Goal: Information Seeking & Learning: Check status

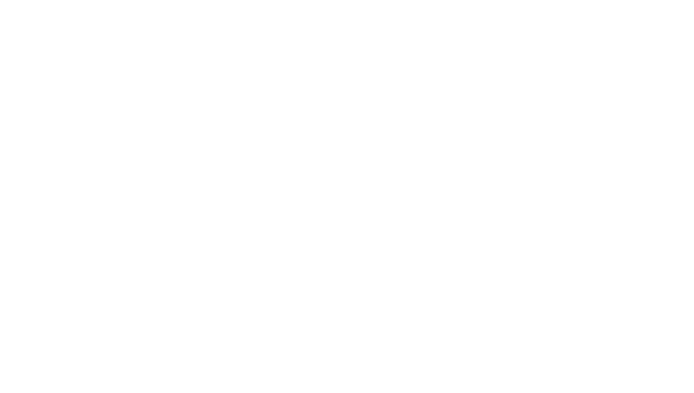
click at [455, 0] on html at bounding box center [347, 0] width 694 height 0
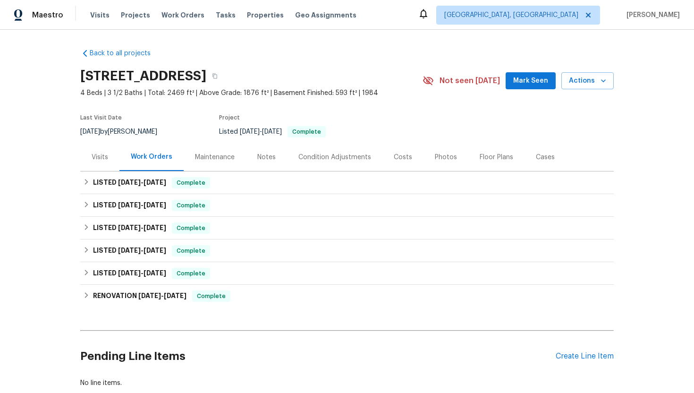
click at [109, 162] on div "Visits" at bounding box center [99, 157] width 39 height 28
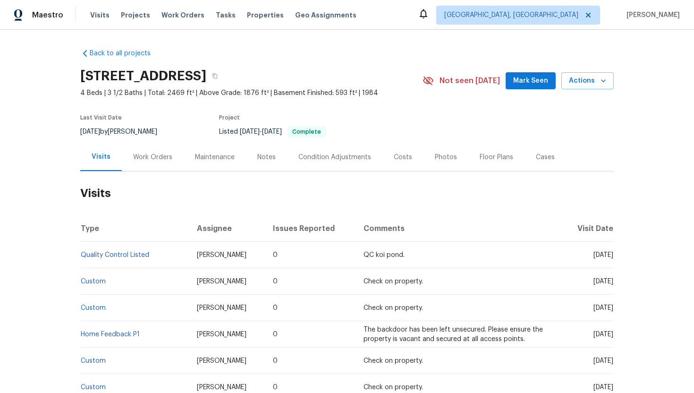
drag, startPoint x: 574, startPoint y: 255, endPoint x: 604, endPoint y: 256, distance: 29.7
click at [604, 256] on span "Fri, Oct 10 2025" at bounding box center [603, 254] width 20 height 7
drag, startPoint x: 575, startPoint y: 255, endPoint x: 612, endPoint y: 257, distance: 37.3
click at [612, 257] on span "Fri, Oct 10 2025" at bounding box center [603, 254] width 20 height 7
copy span "Oct 10 2025"
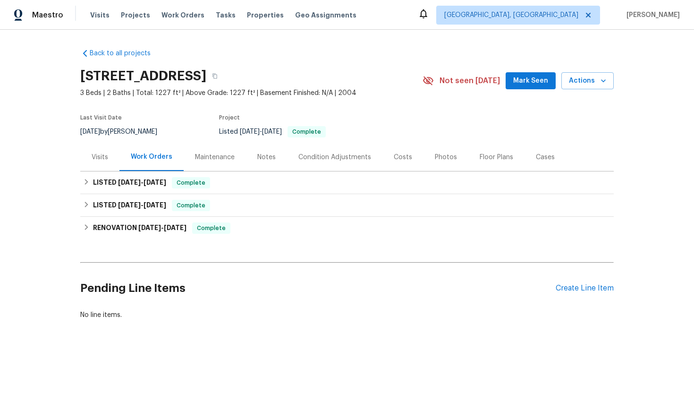
click at [218, 162] on div "Maintenance" at bounding box center [215, 157] width 62 height 28
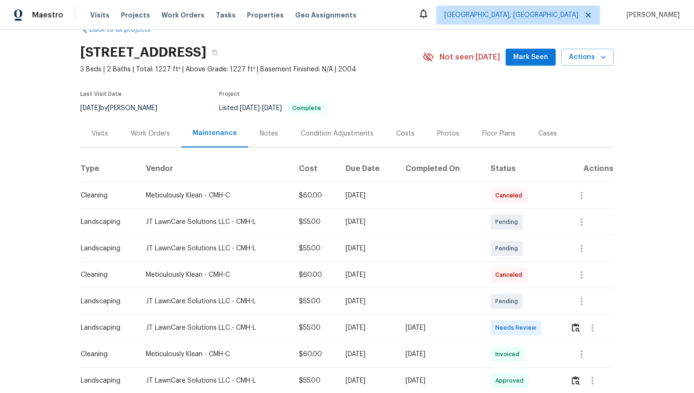
scroll to position [54, 0]
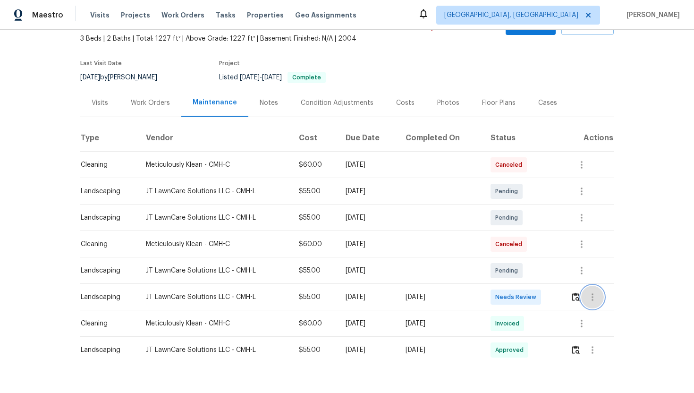
click at [598, 299] on icon "button" at bounding box center [591, 296] width 11 height 11
click at [619, 314] on li "View details" at bounding box center [616, 312] width 66 height 16
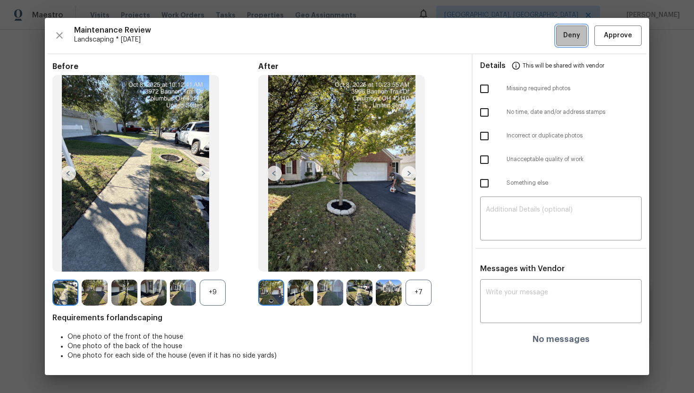
click at [573, 37] on span "Deny" at bounding box center [571, 36] width 17 height 12
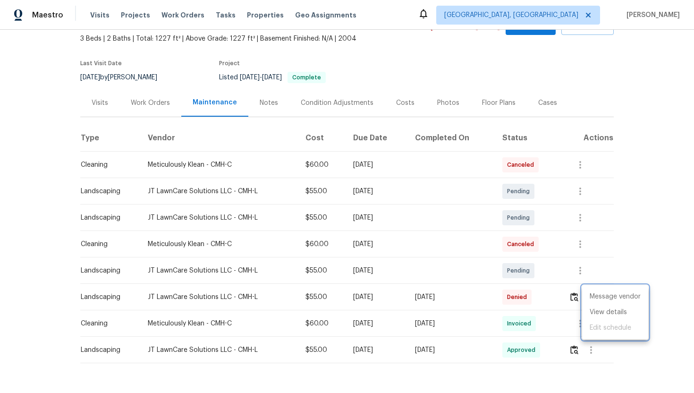
click at [552, 303] on div at bounding box center [347, 196] width 694 height 393
click at [596, 298] on icon "button" at bounding box center [590, 296] width 11 height 11
click at [607, 311] on li "View details" at bounding box center [615, 312] width 66 height 16
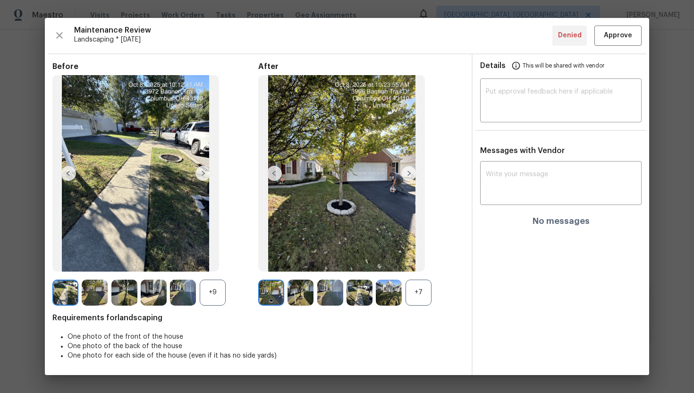
click at [274, 173] on img at bounding box center [274, 173] width 15 height 15
click at [410, 173] on img at bounding box center [408, 173] width 15 height 15
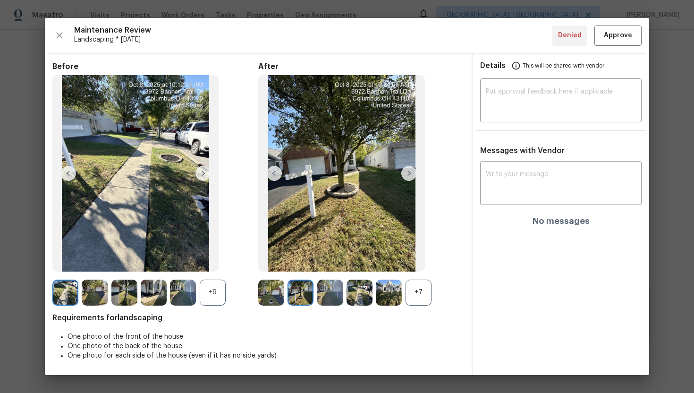
click at [410, 173] on img at bounding box center [408, 173] width 15 height 15
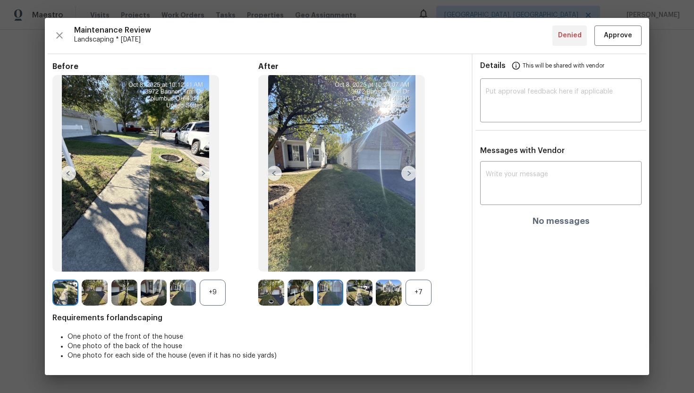
click at [410, 173] on img at bounding box center [408, 173] width 15 height 15
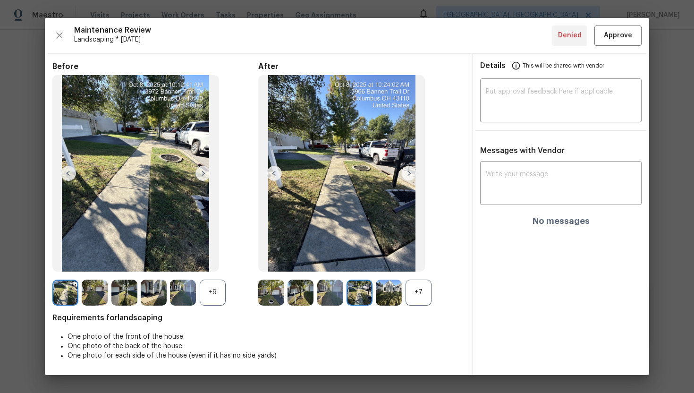
click at [410, 173] on img at bounding box center [408, 173] width 15 height 15
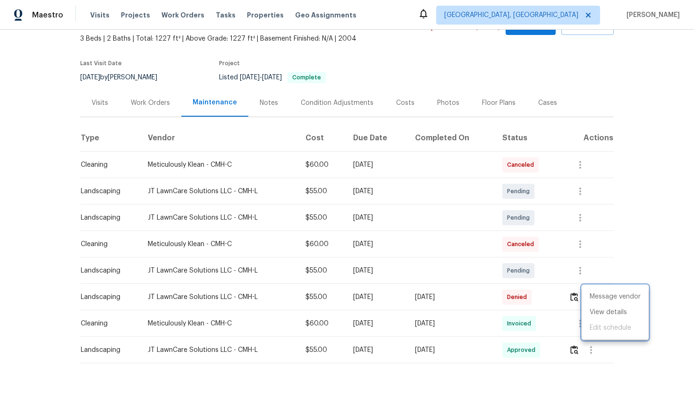
click at [473, 224] on div at bounding box center [347, 196] width 694 height 393
click at [450, 240] on td at bounding box center [450, 244] width 87 height 26
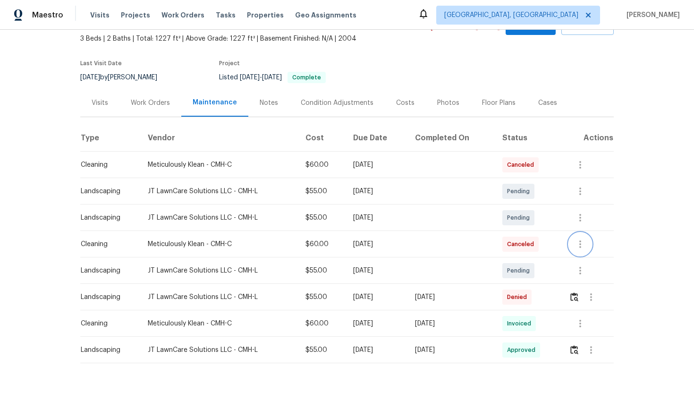
click at [581, 244] on icon "button" at bounding box center [579, 243] width 11 height 11
click at [593, 255] on li "View details" at bounding box center [604, 259] width 66 height 16
click at [636, 207] on div at bounding box center [347, 196] width 694 height 393
click at [95, 101] on div "Visits" at bounding box center [100, 102] width 17 height 9
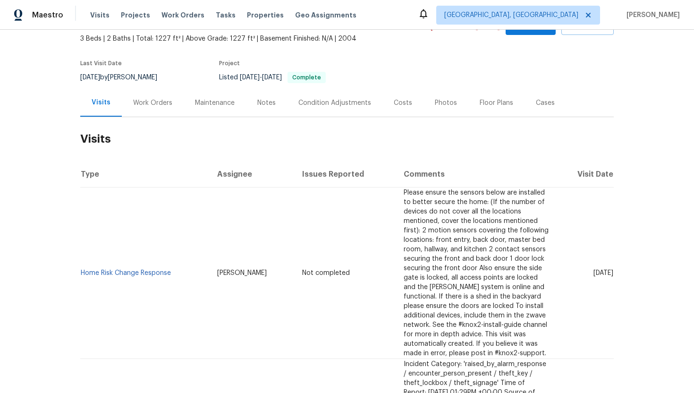
scroll to position [104, 0]
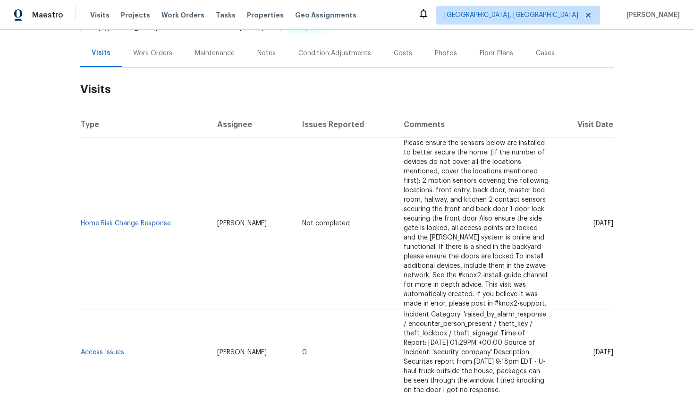
drag, startPoint x: 245, startPoint y: 202, endPoint x: 188, endPoint y: 201, distance: 57.1
click at [209, 201] on td "[PERSON_NAME]" at bounding box center [251, 223] width 85 height 171
copy span "[PERSON_NAME]"
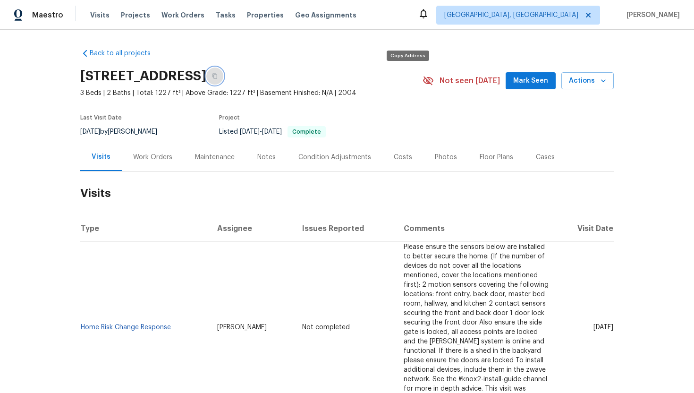
click at [217, 77] on icon "button" at bounding box center [214, 76] width 5 height 5
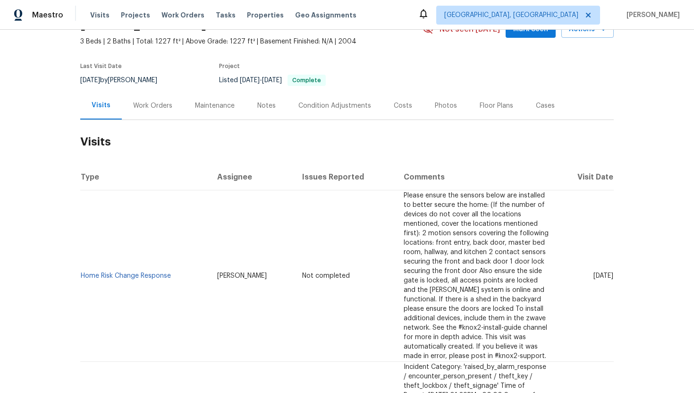
drag, startPoint x: 575, startPoint y: 348, endPoint x: 612, endPoint y: 350, distance: 37.8
copy span "[DATE]"
click at [149, 109] on div "Work Orders" at bounding box center [152, 105] width 39 height 9
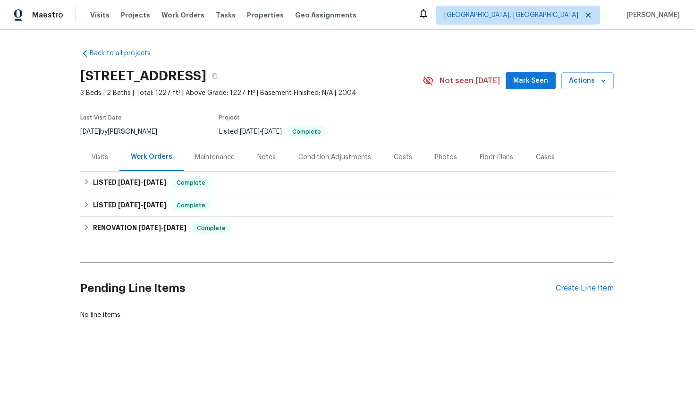
click at [100, 157] on div "Visits" at bounding box center [100, 156] width 17 height 9
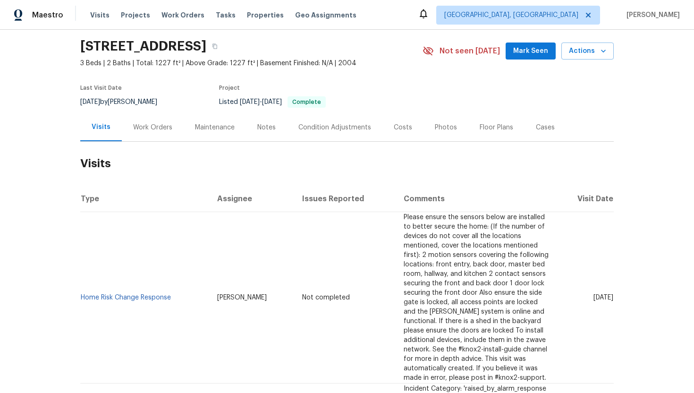
scroll to position [32, 0]
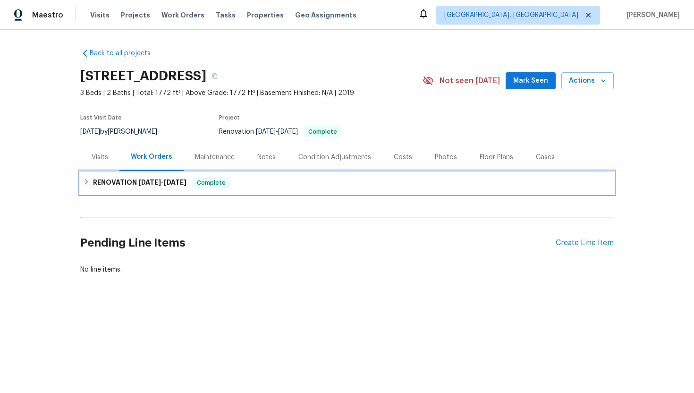
click at [137, 181] on h6 "RENOVATION 10/3/25 - 10/8/25" at bounding box center [139, 182] width 93 height 11
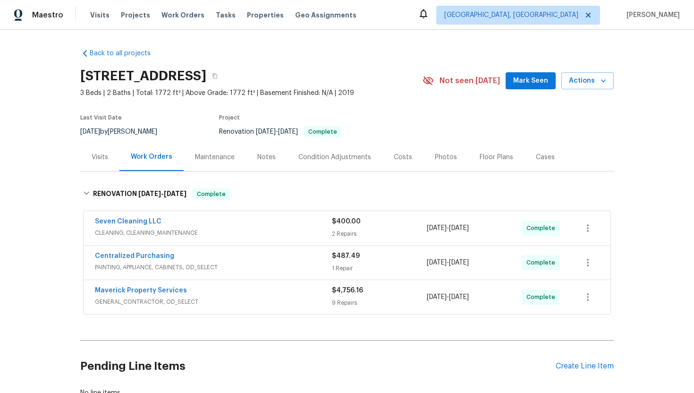
click at [102, 161] on div "Visits" at bounding box center [100, 156] width 17 height 9
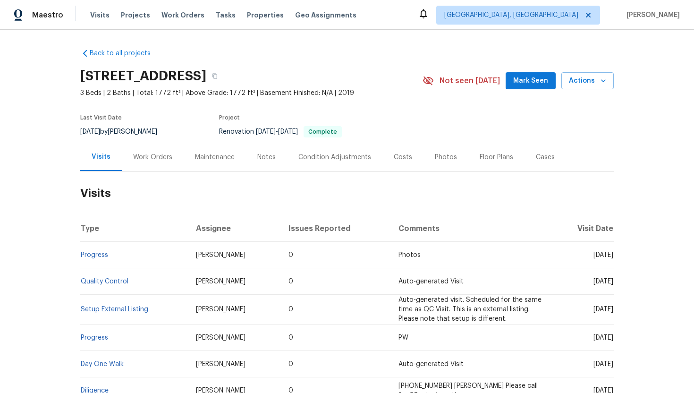
click at [145, 166] on div "Work Orders" at bounding box center [153, 157] width 62 height 28
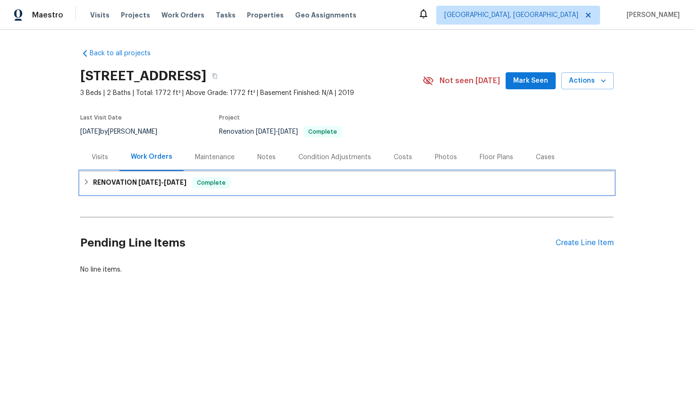
click at [163, 183] on span "10/3/25 - 10/8/25" at bounding box center [162, 182] width 48 height 7
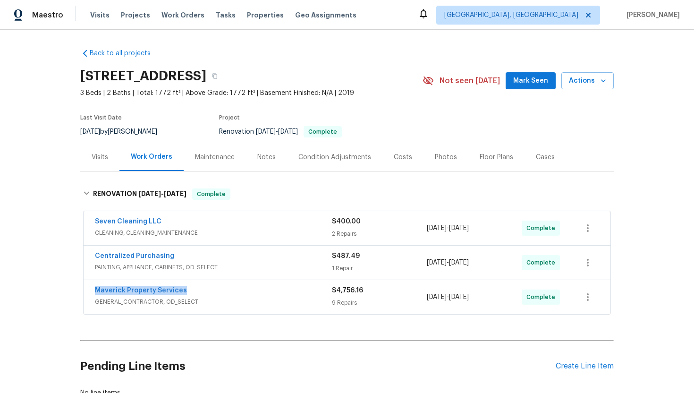
drag, startPoint x: 202, startPoint y: 290, endPoint x: 84, endPoint y: 289, distance: 117.5
click at [84, 289] on div "Maverick Property Services GENERAL_CONTRACTOR, OD_SELECT $4,756.16 9 Repairs 10…" at bounding box center [347, 297] width 527 height 34
copy link "Maverick Property Services"
drag, startPoint x: 499, startPoint y: 299, endPoint x: 423, endPoint y: 297, distance: 76.0
click at [423, 297] on div "Maverick Property Services GENERAL_CONTRACTOR, OD_SELECT $4,756.16 9 Repairs 10…" at bounding box center [335, 296] width 481 height 23
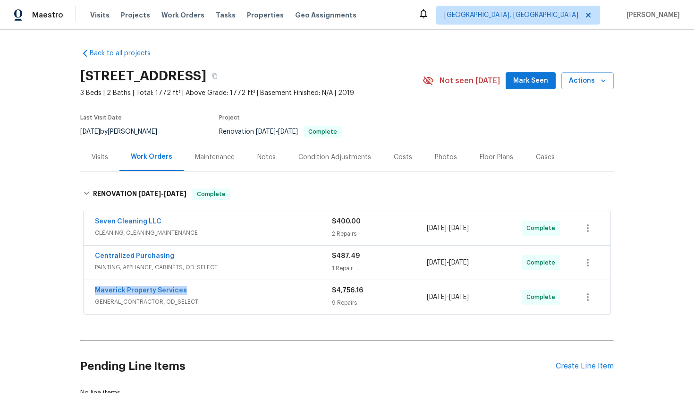
copy div "9 Repairs 10/3/2025 - 10/8/2025"
